Goal: Transaction & Acquisition: Purchase product/service

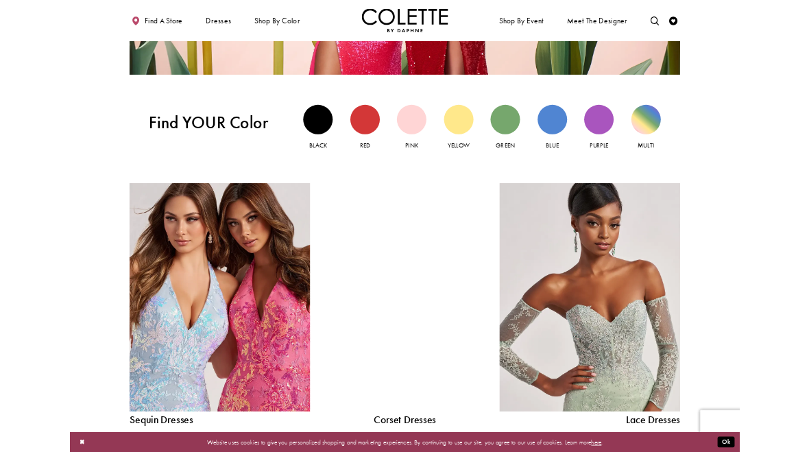
scroll to position [964, 0]
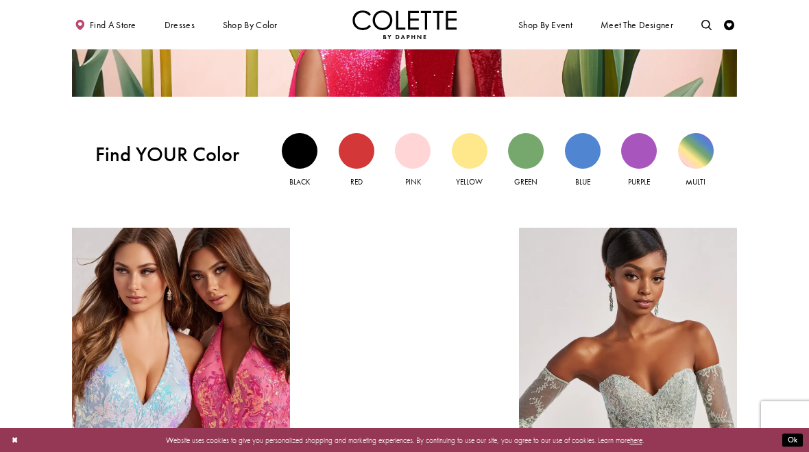
click at [416, 151] on div "Pink view" at bounding box center [413, 151] width 36 height 36
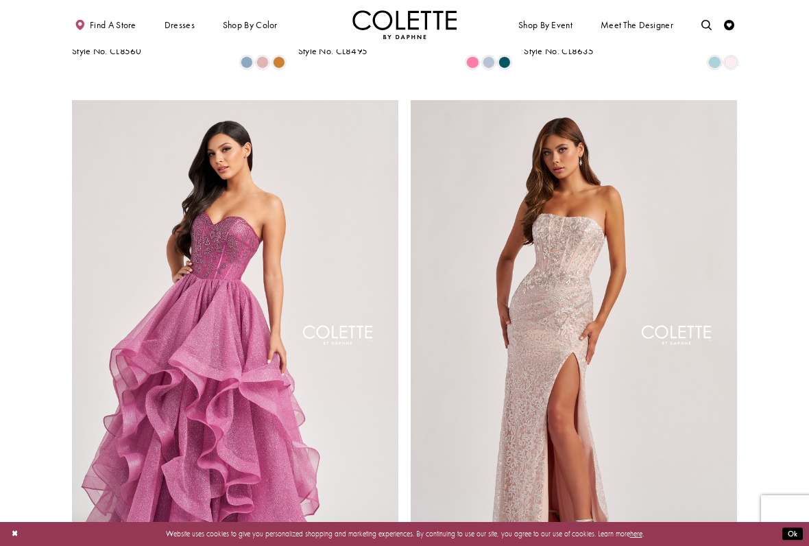
scroll to position [1538, 0]
click at [170, 294] on img "Visit Colette by Daphne Style No. CL8200 Page" at bounding box center [235, 338] width 326 height 475
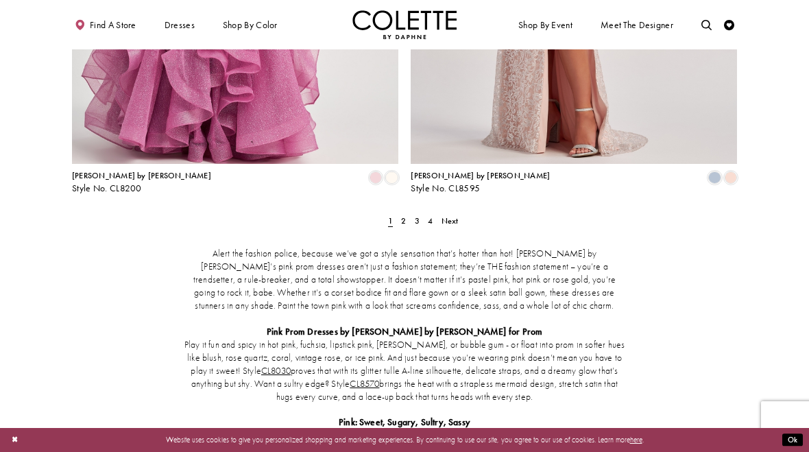
scroll to position [1949, 0]
click at [405, 215] on span "2" at bounding box center [403, 220] width 5 height 11
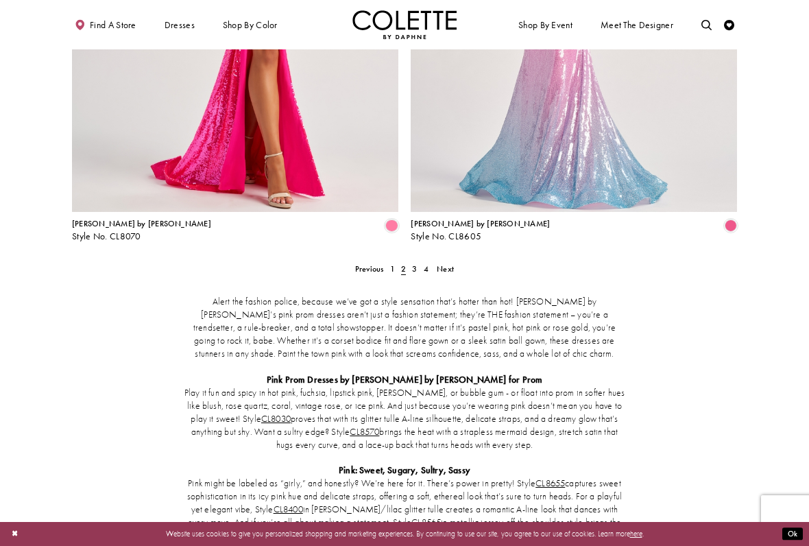
scroll to position [1902, 0]
click at [416, 263] on span "3" at bounding box center [414, 268] width 5 height 11
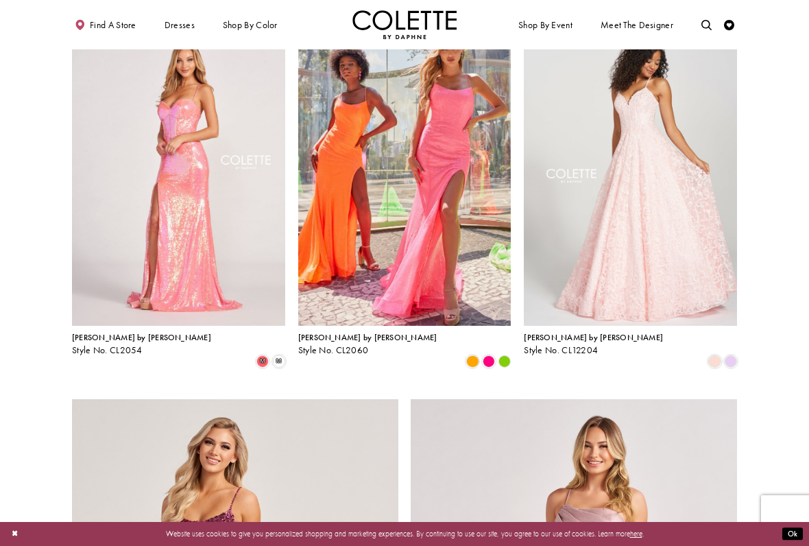
scroll to position [1241, 0]
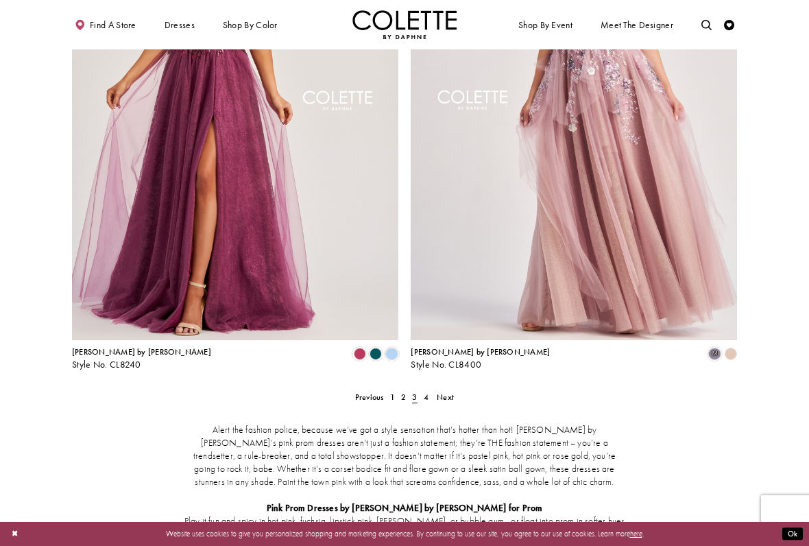
click at [427, 392] on span "4" at bounding box center [426, 397] width 5 height 11
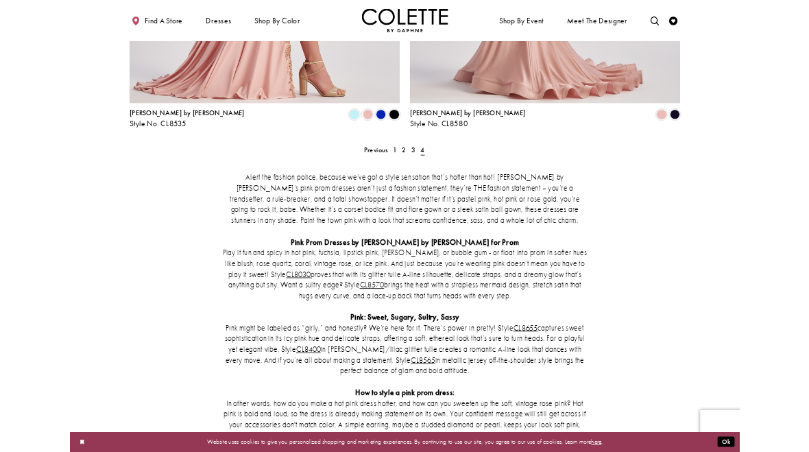
scroll to position [453, 0]
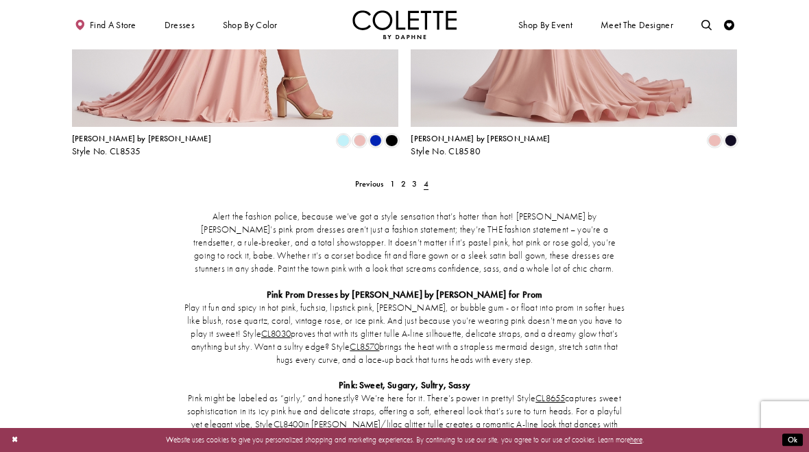
click at [398, 184] on link "2" at bounding box center [403, 183] width 11 height 15
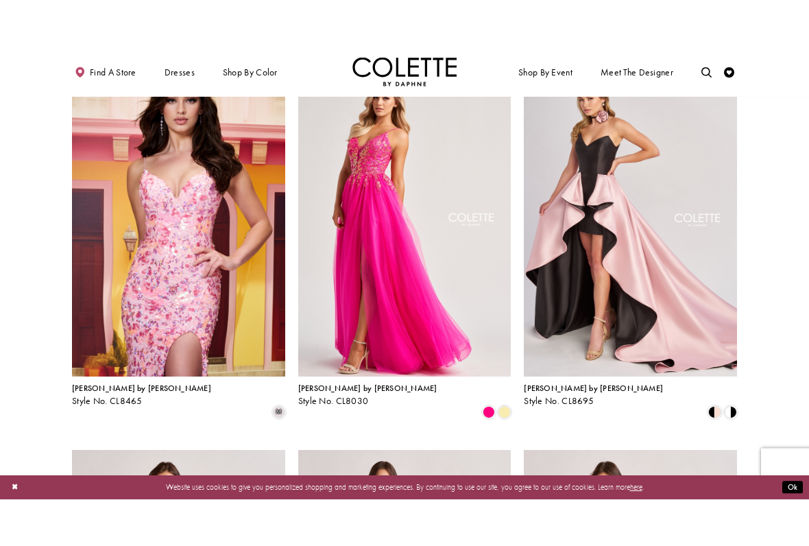
scroll to position [50, 0]
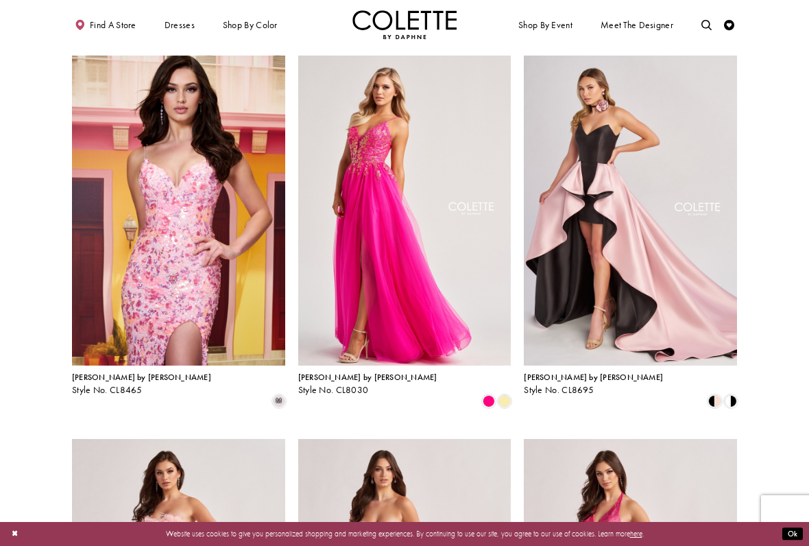
click at [379, 208] on img "Visit Colette by Daphne Style No. CL8030 Page" at bounding box center [404, 211] width 213 height 310
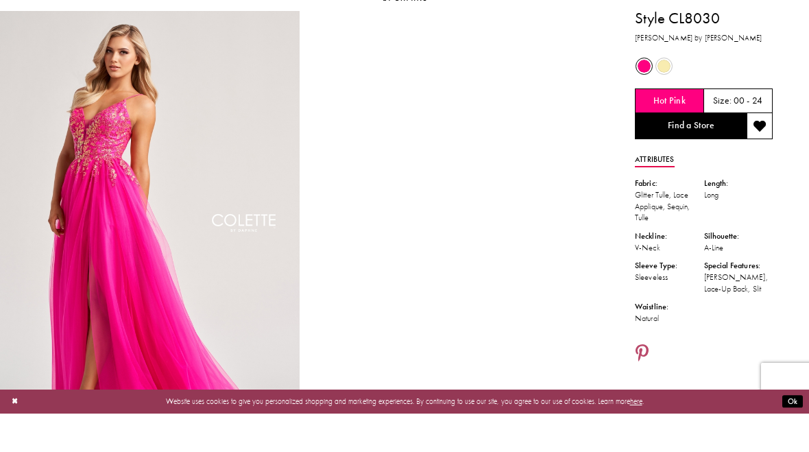
scroll to position [42, 0]
